Goal: Transaction & Acquisition: Purchase product/service

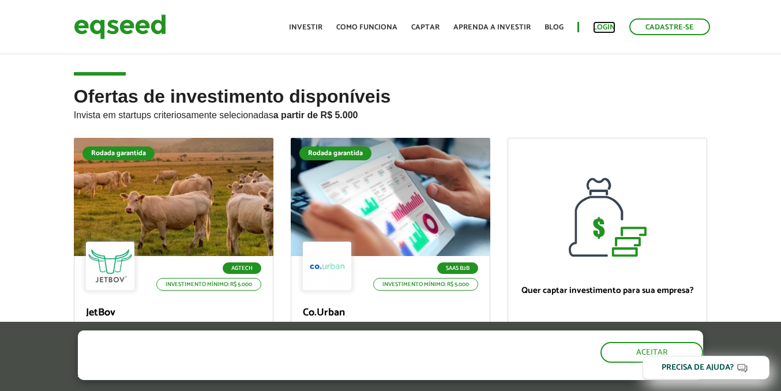
click at [613, 28] on link "Login" at bounding box center [604, 27] width 22 height 7
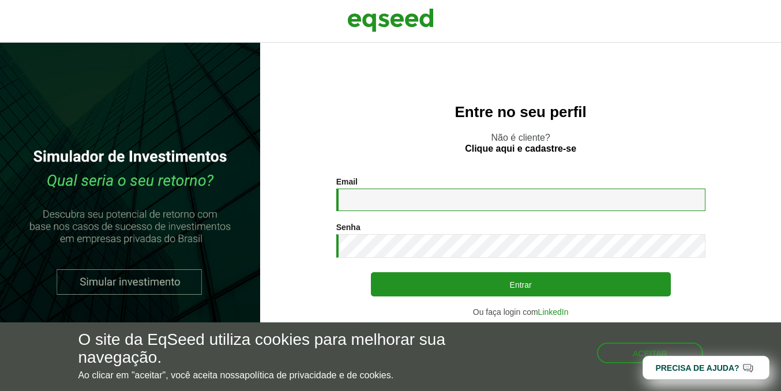
click at [380, 200] on input "Email *" at bounding box center [520, 200] width 369 height 22
type input "**********"
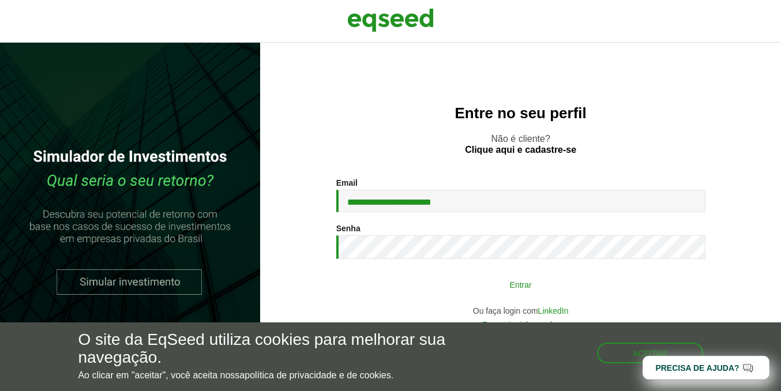
click at [456, 277] on button "Entrar" at bounding box center [521, 284] width 300 height 22
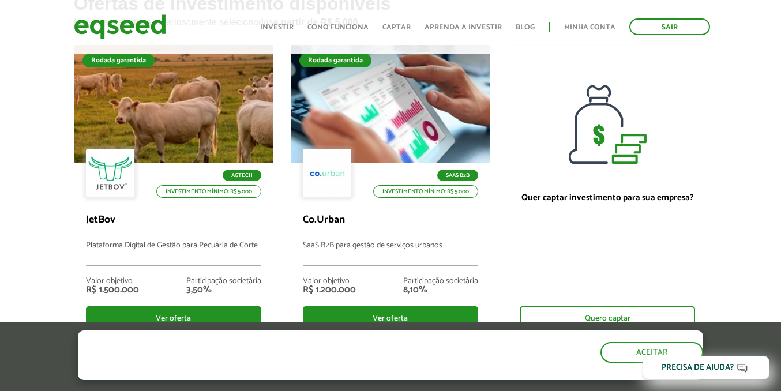
scroll to position [92, 0]
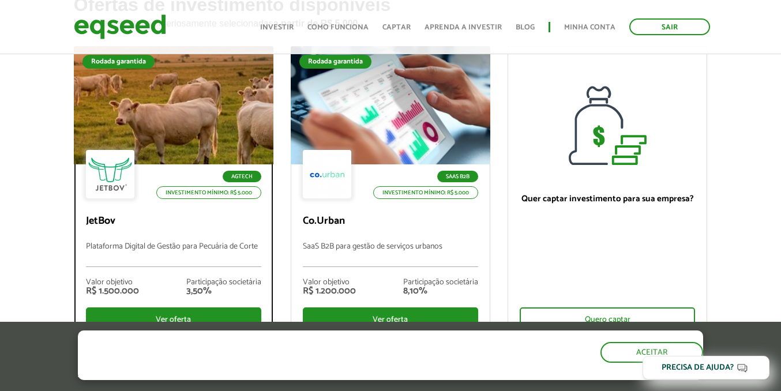
click at [186, 133] on div at bounding box center [173, 106] width 239 height 142
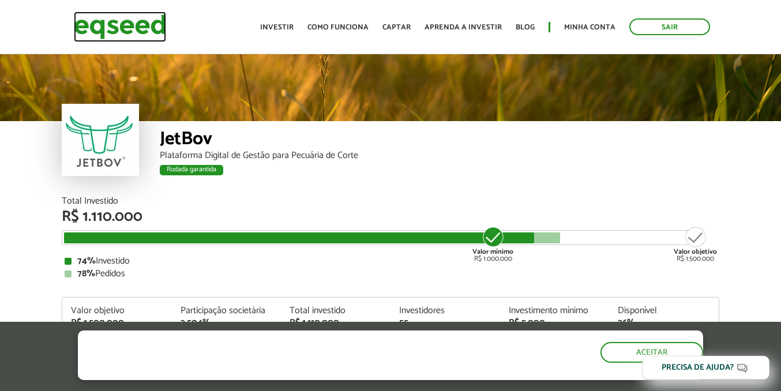
click at [114, 28] on img at bounding box center [120, 27] width 92 height 31
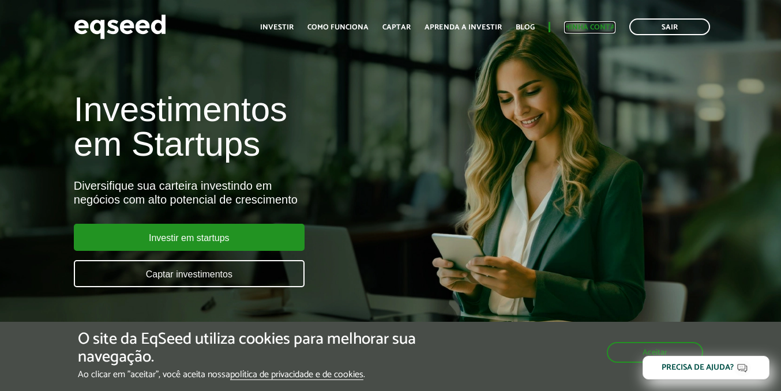
click at [603, 28] on link "Minha conta" at bounding box center [589, 27] width 51 height 7
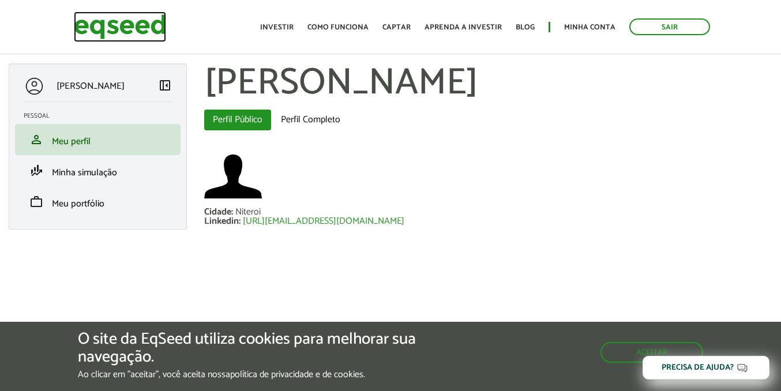
click at [131, 20] on img at bounding box center [120, 27] width 92 height 31
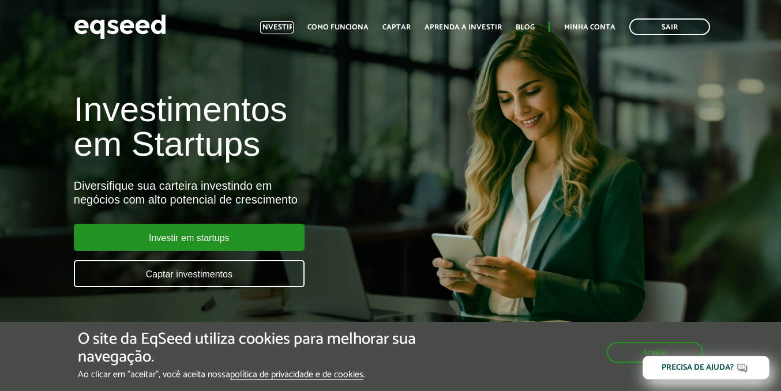
click at [287, 29] on link "Investir" at bounding box center [276, 27] width 33 height 7
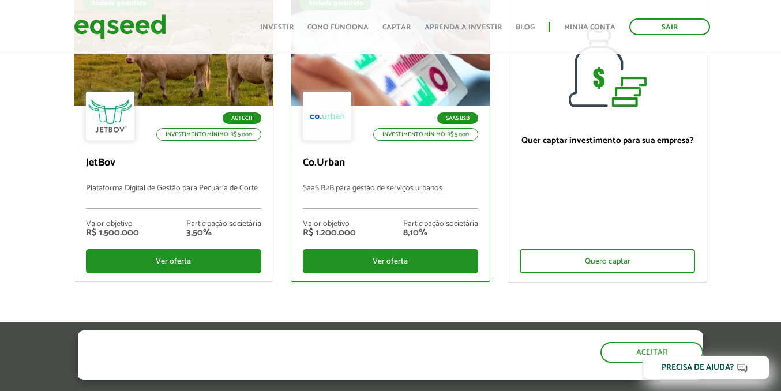
scroll to position [149, 0]
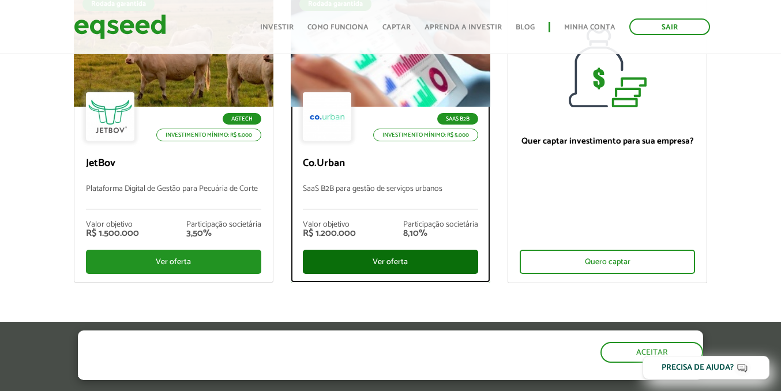
click at [362, 264] on div "Ver oferta" at bounding box center [390, 262] width 175 height 24
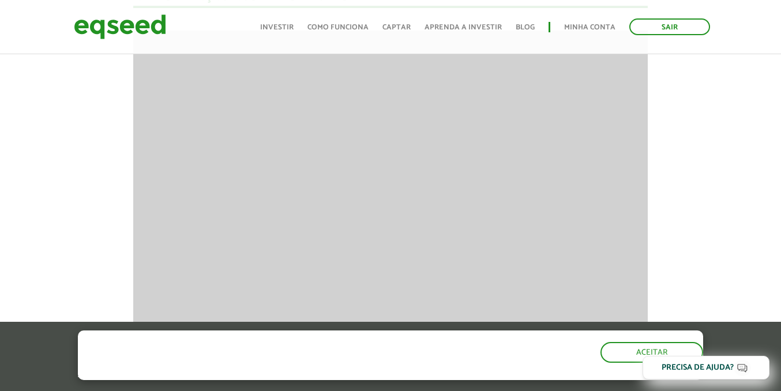
scroll to position [1080, 0]
